Goal: Information Seeking & Learning: Check status

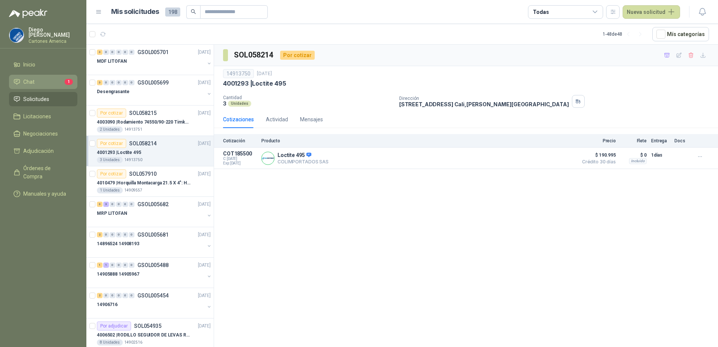
click at [37, 83] on li "Chat 1" at bounding box center [43, 82] width 59 height 8
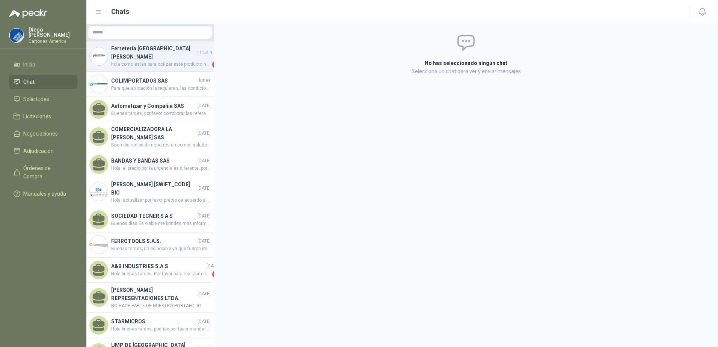
click at [122, 51] on h4 "Ferretería [GEOGRAPHIC_DATA][PERSON_NAME]" at bounding box center [153, 52] width 84 height 17
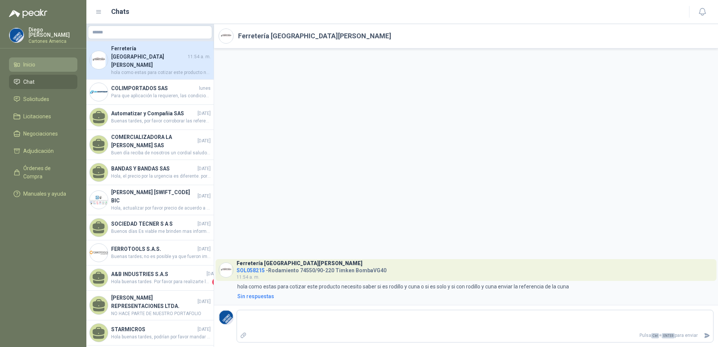
click at [33, 60] on span "Inicio" at bounding box center [29, 64] width 12 height 8
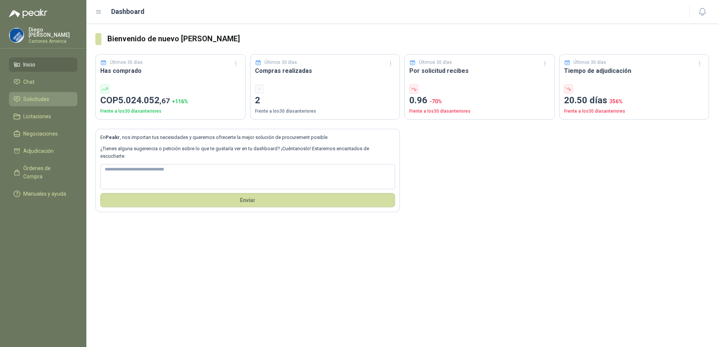
click at [47, 98] on span "Solicitudes" at bounding box center [36, 99] width 26 height 8
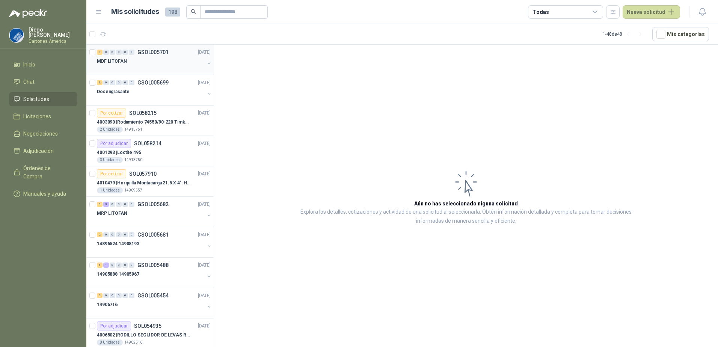
click at [177, 60] on div "MDF LITOFAN" at bounding box center [151, 61] width 108 height 9
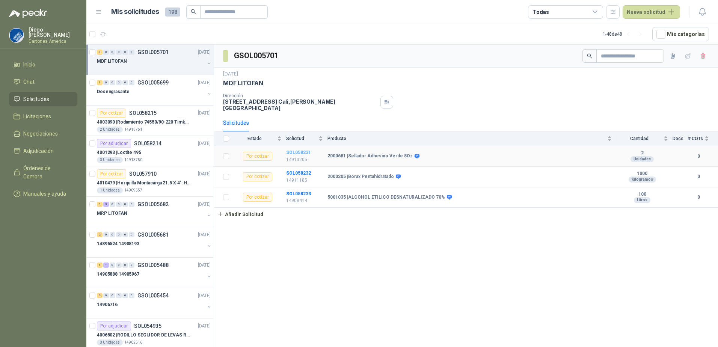
click at [302, 150] on b "SOL058231" at bounding box center [298, 152] width 25 height 5
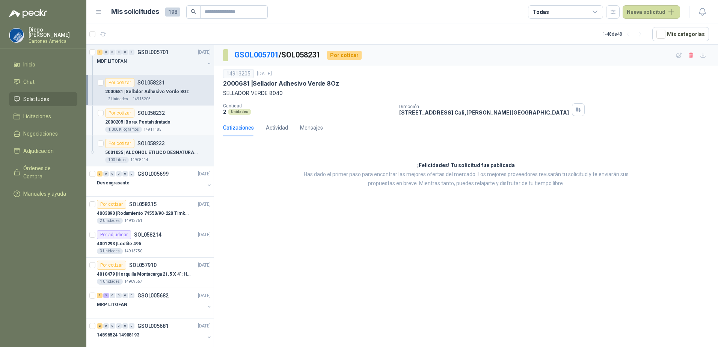
click at [157, 121] on p "2000205 | Borax Pentahidratado" at bounding box center [137, 122] width 65 height 7
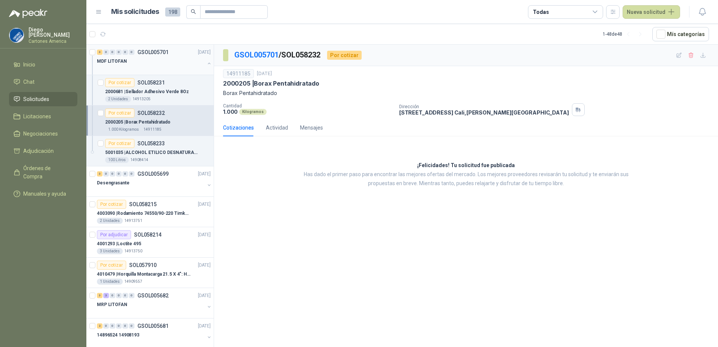
click at [160, 60] on div "MDF LITOFAN" at bounding box center [151, 61] width 108 height 9
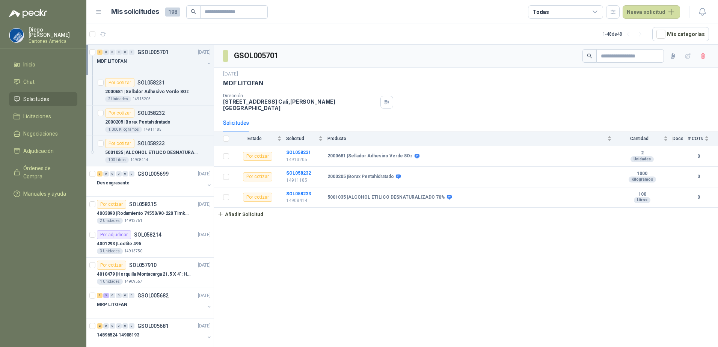
click at [206, 60] on button "button" at bounding box center [209, 63] width 6 height 6
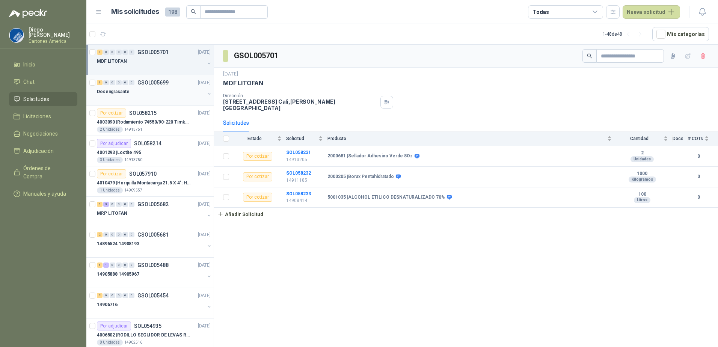
click at [154, 92] on div "Desengrasante" at bounding box center [151, 91] width 108 height 9
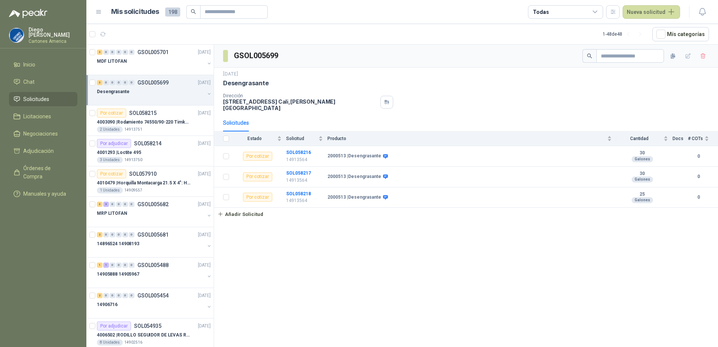
click at [206, 94] on button "button" at bounding box center [209, 94] width 6 height 6
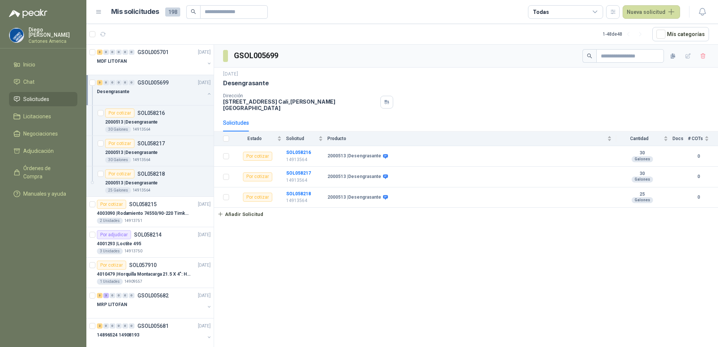
click at [206, 95] on button "button" at bounding box center [209, 94] width 6 height 6
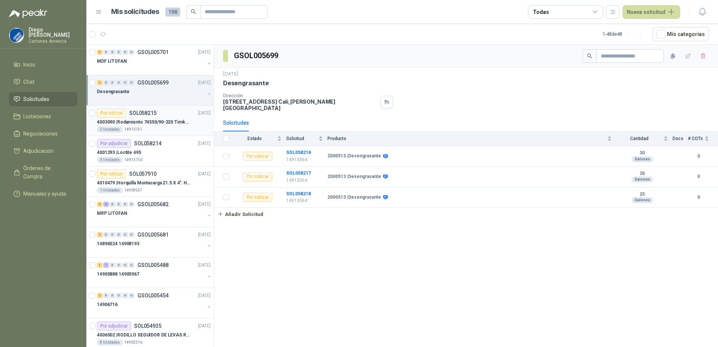
click at [171, 127] on div "2 Unidades 14913751" at bounding box center [154, 130] width 114 height 6
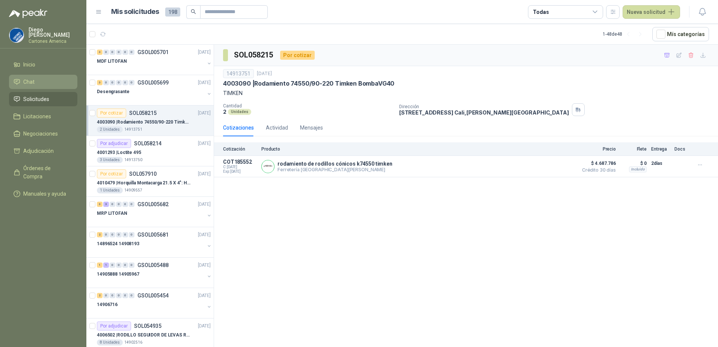
click at [47, 82] on li "Chat" at bounding box center [43, 82] width 59 height 8
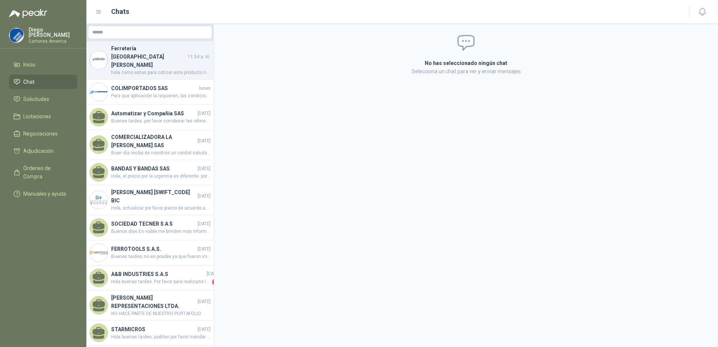
click at [150, 69] on span "hola como estas para cotizar este producto necesito saber si es rodillo y cuna …" at bounding box center [161, 72] width 100 height 7
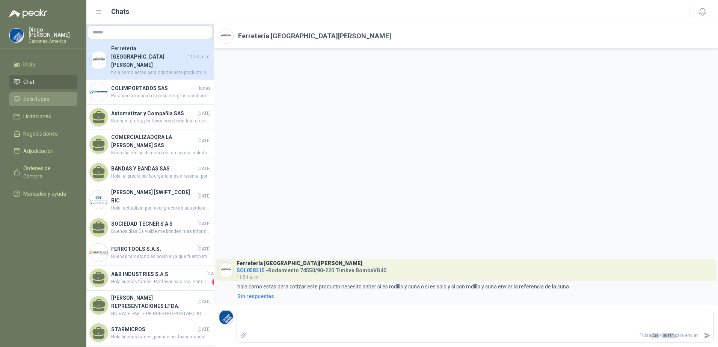
click at [42, 97] on span "Solicitudes" at bounding box center [36, 99] width 26 height 8
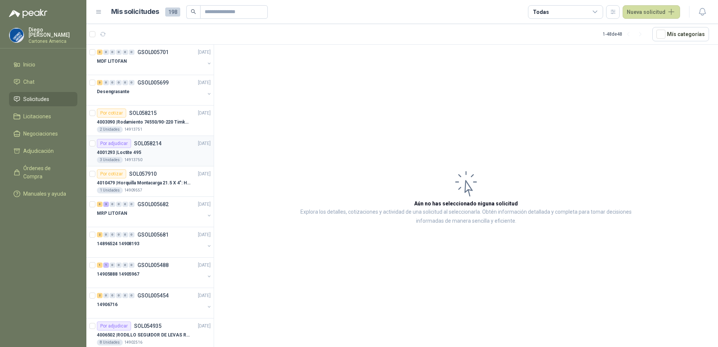
click at [165, 151] on div "4001293 | Loctite 495" at bounding box center [154, 152] width 114 height 9
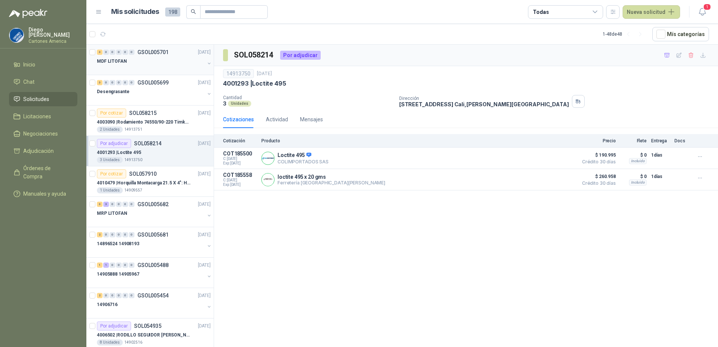
click at [206, 62] on button "button" at bounding box center [209, 63] width 6 height 6
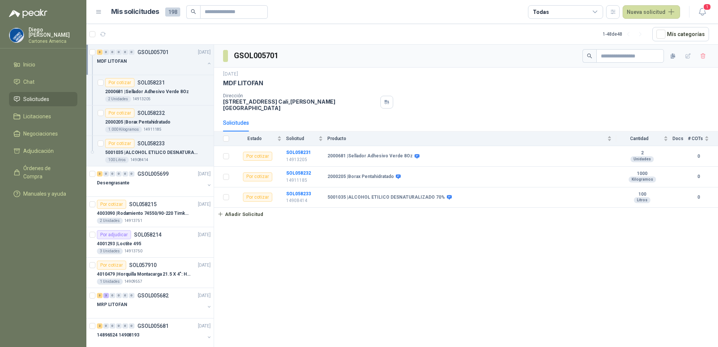
click at [206, 65] on button "button" at bounding box center [209, 63] width 6 height 6
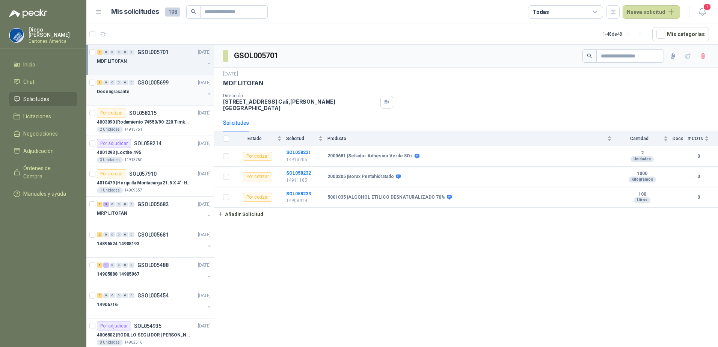
click at [206, 92] on button "button" at bounding box center [209, 94] width 6 height 6
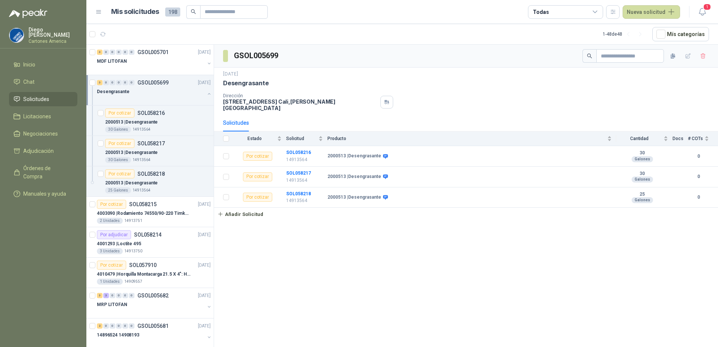
click at [206, 92] on button "button" at bounding box center [209, 94] width 6 height 6
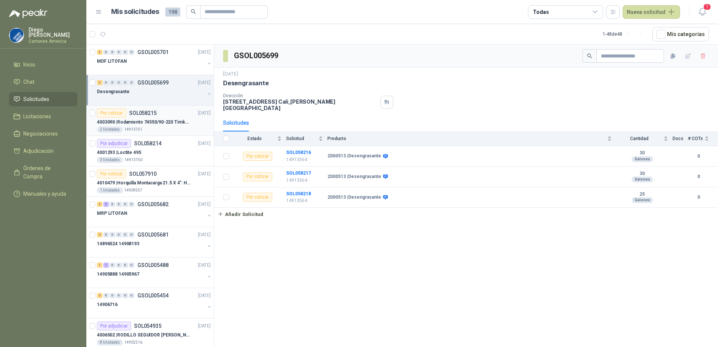
click at [198, 124] on div "4003090 | Rodamiento 74550/90-220 Timken BombaVG40" at bounding box center [154, 122] width 114 height 9
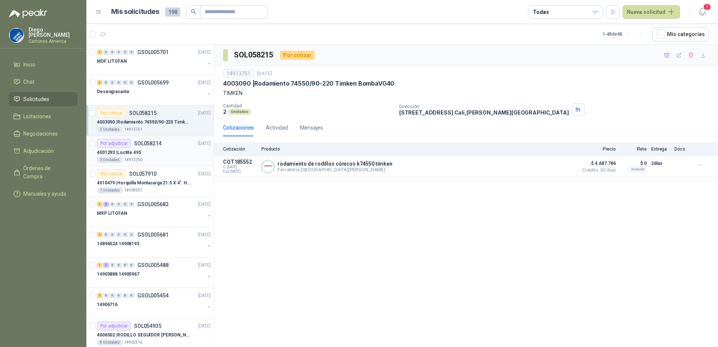
click at [170, 145] on div "Por adjudicar SOL058214 30/09/25" at bounding box center [154, 143] width 114 height 9
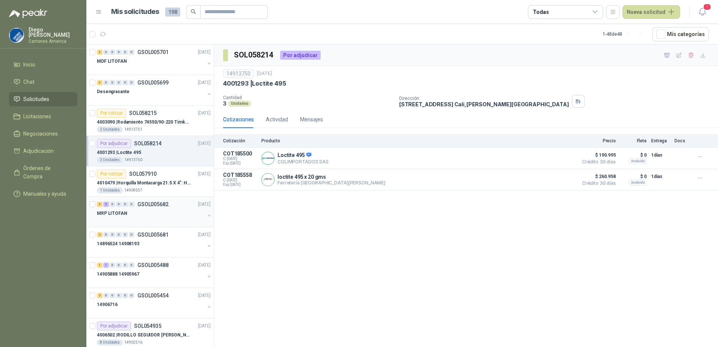
click at [158, 204] on p "GSOL005682" at bounding box center [153, 204] width 31 height 5
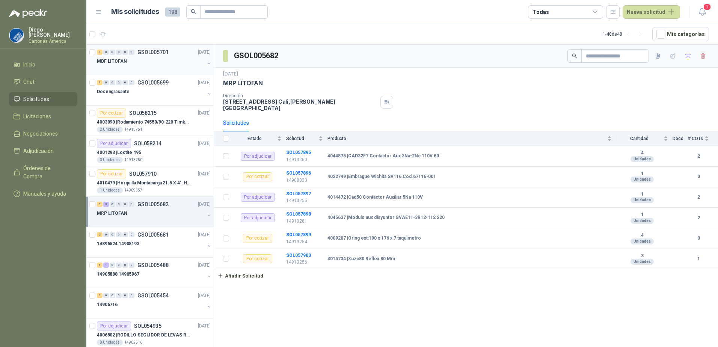
click at [159, 63] on div "MDF LITOFAN" at bounding box center [151, 61] width 108 height 9
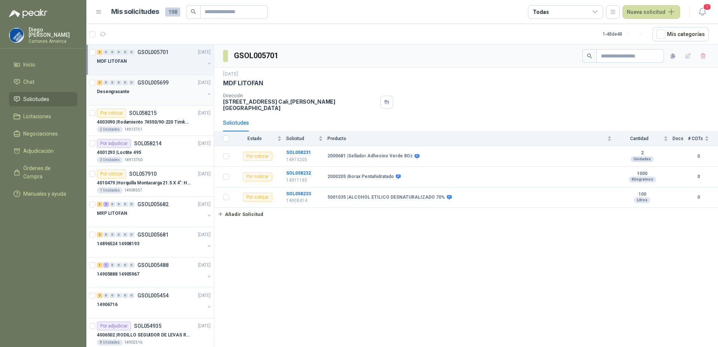
click at [148, 83] on p "GSOL005699" at bounding box center [153, 82] width 31 height 5
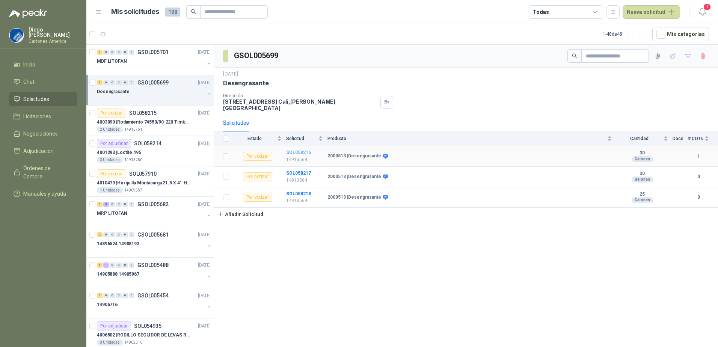
click at [299, 150] on b "SOL058216" at bounding box center [298, 152] width 25 height 5
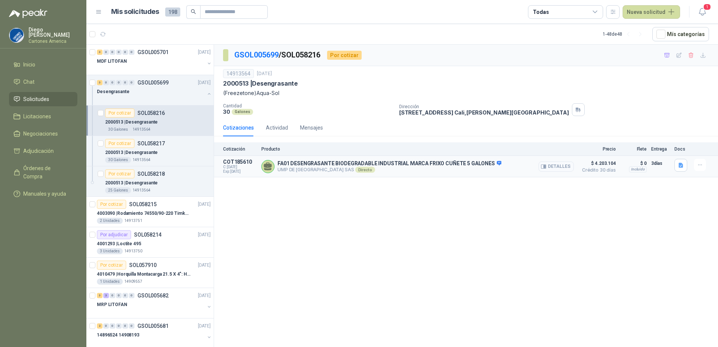
click at [543, 168] on icon "button" at bounding box center [544, 167] width 6 height 6
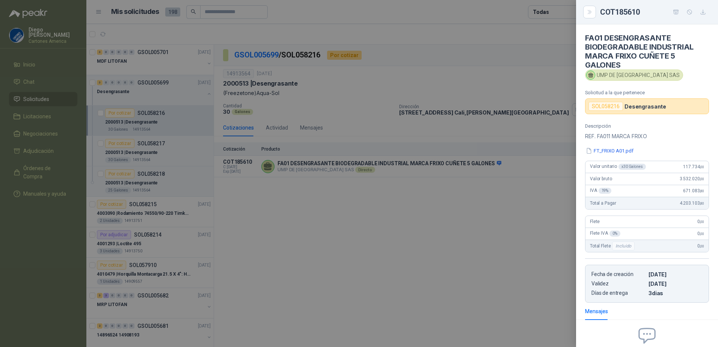
click at [472, 249] on div at bounding box center [359, 173] width 718 height 347
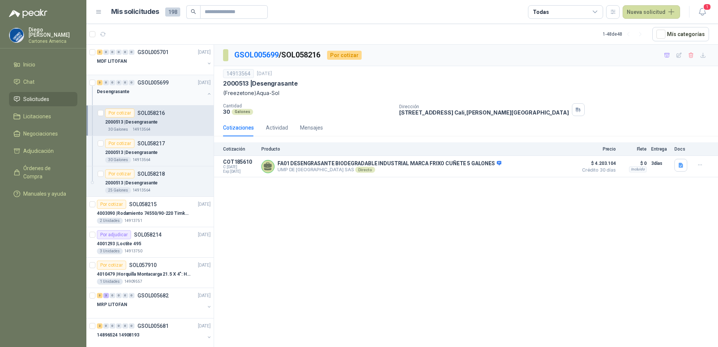
drag, startPoint x: 201, startPoint y: 95, endPoint x: 197, endPoint y: 93, distance: 4.7
click at [206, 95] on button "button" at bounding box center [209, 94] width 6 height 6
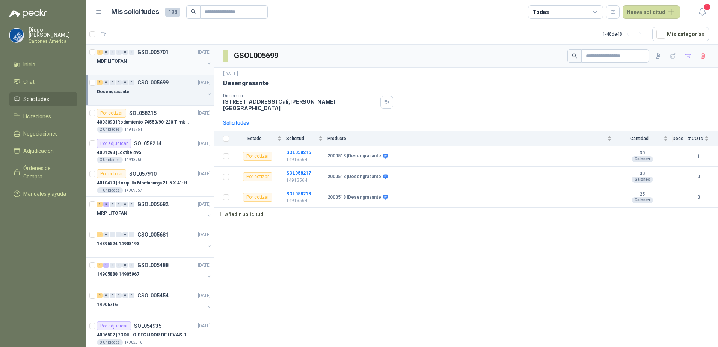
click at [159, 58] on div "MDF LITOFAN" at bounding box center [151, 61] width 108 height 9
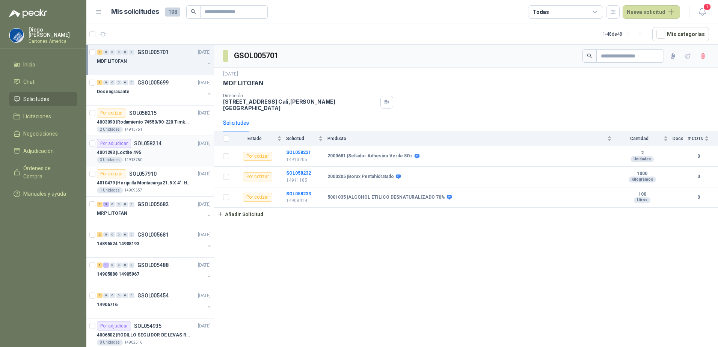
click at [139, 158] on p "14913750" at bounding box center [133, 160] width 18 height 6
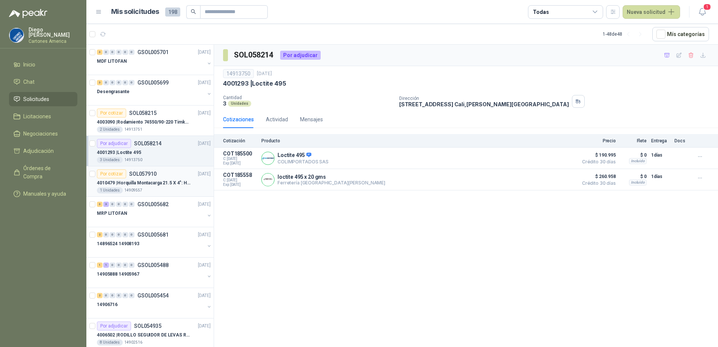
click at [159, 183] on p "4010479 | Horquilla Montacarga 21.5 X 4": Horquilla Telescopica Overall size 21…" at bounding box center [144, 183] width 94 height 7
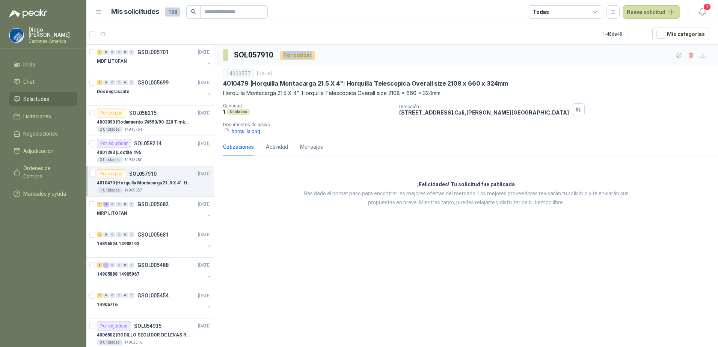
drag, startPoint x: 284, startPoint y: 57, endPoint x: 322, endPoint y: 56, distance: 38.7
click at [322, 56] on div "SOL057910 Por cotizar" at bounding box center [466, 55] width 504 height 21
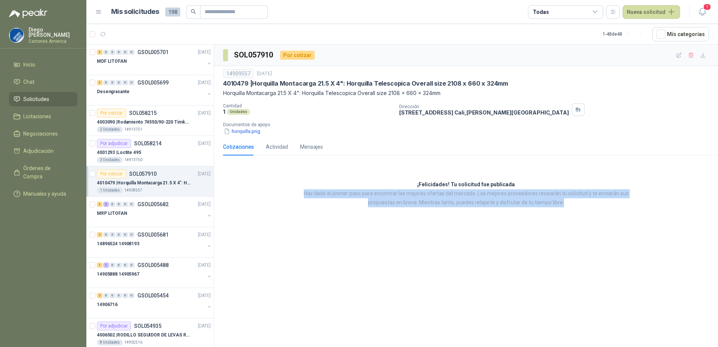
drag, startPoint x: 306, startPoint y: 191, endPoint x: 562, endPoint y: 206, distance: 256.3
click at [562, 206] on p "Has dado el primer paso para encontrar las mejores ofertas del mercado. Los mej…" at bounding box center [466, 198] width 346 height 18
click at [395, 256] on div "SOL057910 Por cotizar 14909557 29 sept, 2025 4010479 | Horquilla Montacarga 21.…" at bounding box center [466, 197] width 504 height 305
